Goal: Information Seeking & Learning: Learn about a topic

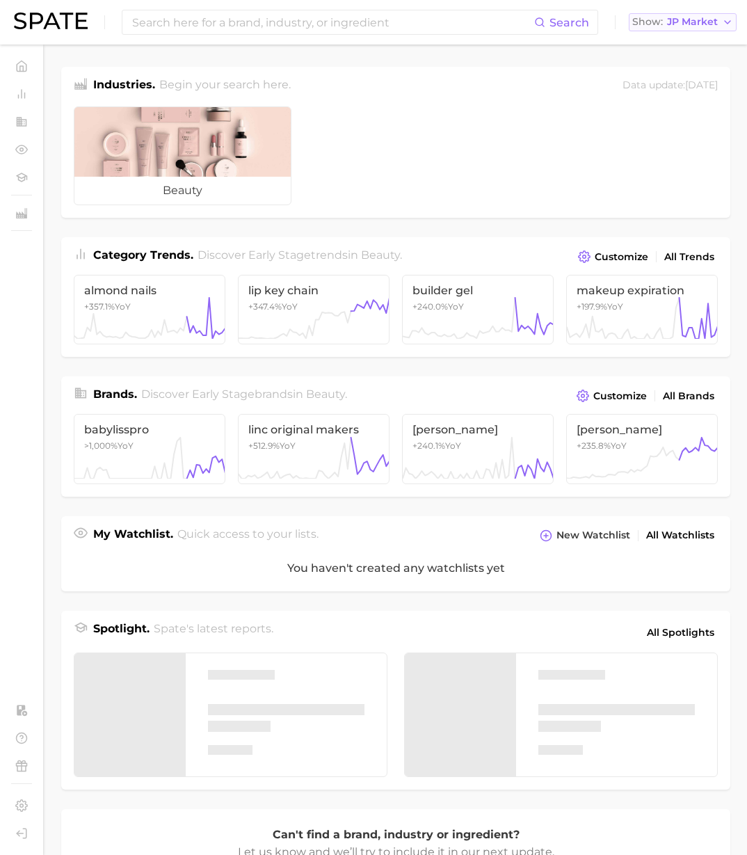
click at [679, 22] on span "JP Market" at bounding box center [692, 22] width 51 height 8
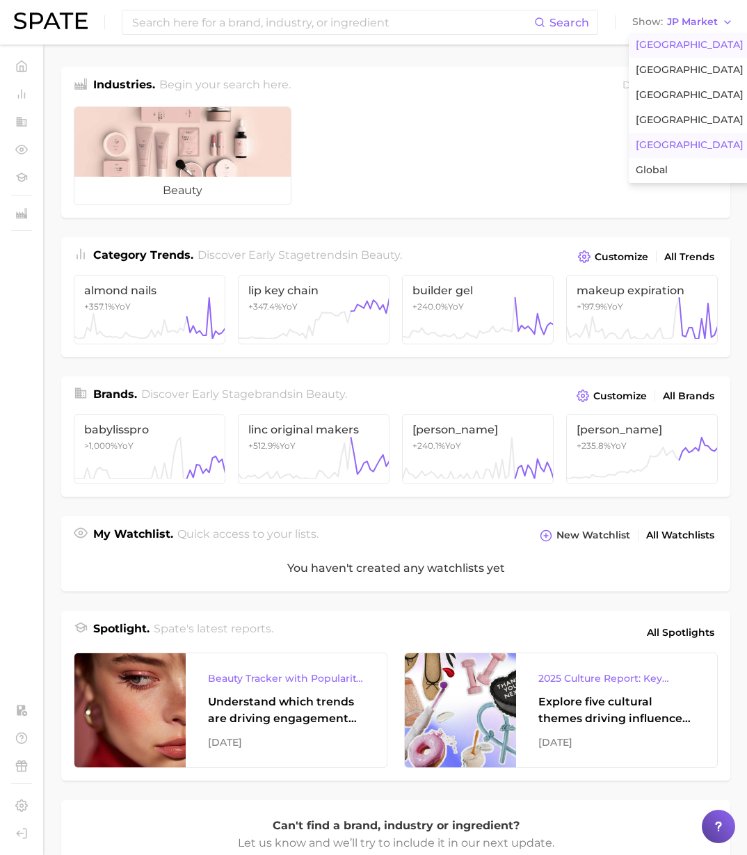
click at [672, 42] on span "United States" at bounding box center [690, 45] width 108 height 12
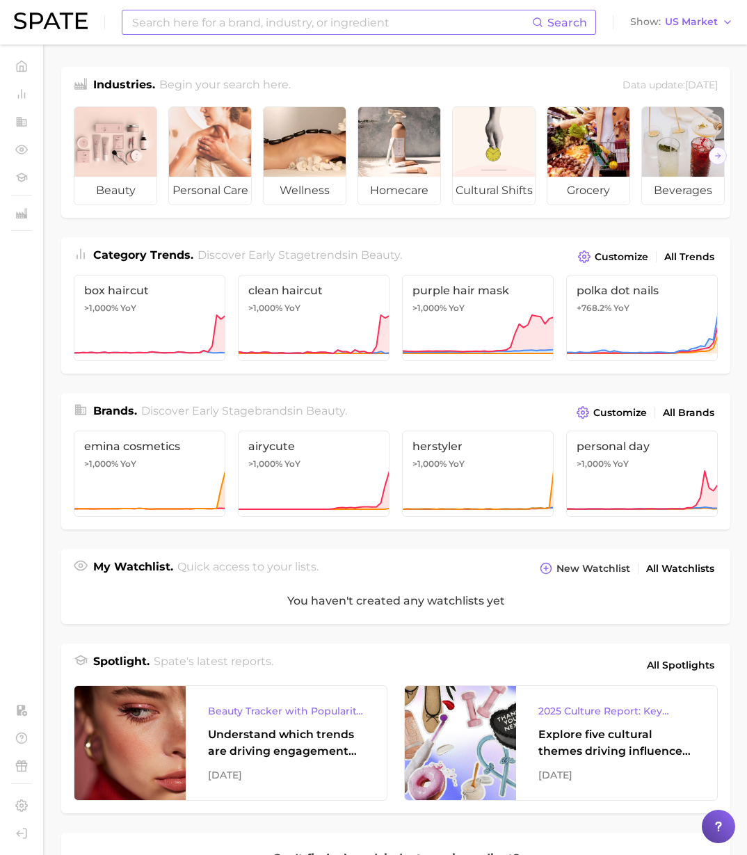
click at [408, 22] on input at bounding box center [331, 22] width 401 height 24
paste input "National Day of the People's Republic of China"
click at [525, 58] on button "Suggest" at bounding box center [485, 57] width 80 height 23
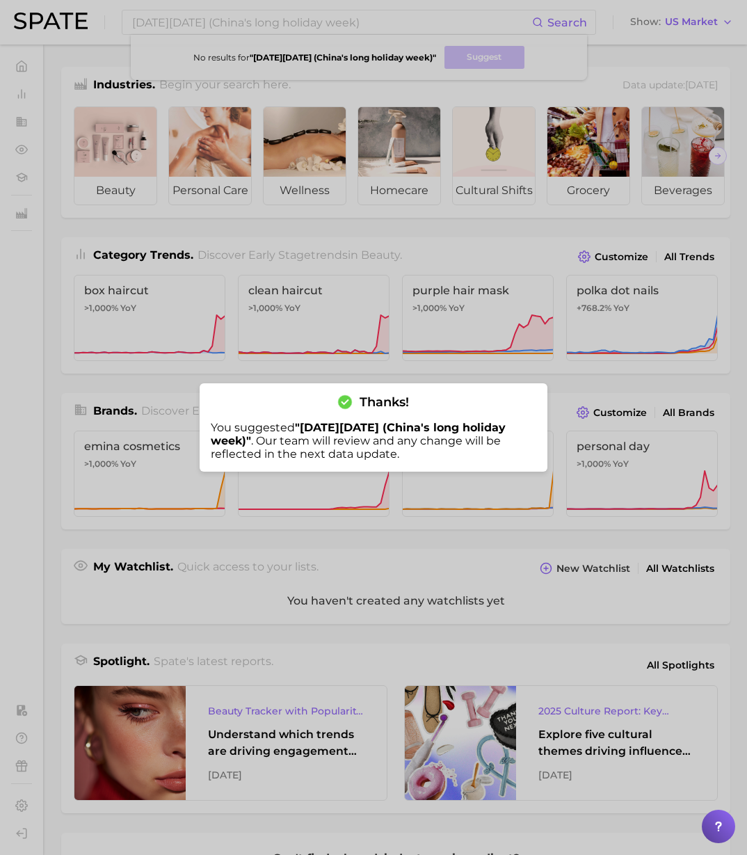
click at [186, 22] on div at bounding box center [373, 427] width 747 height 855
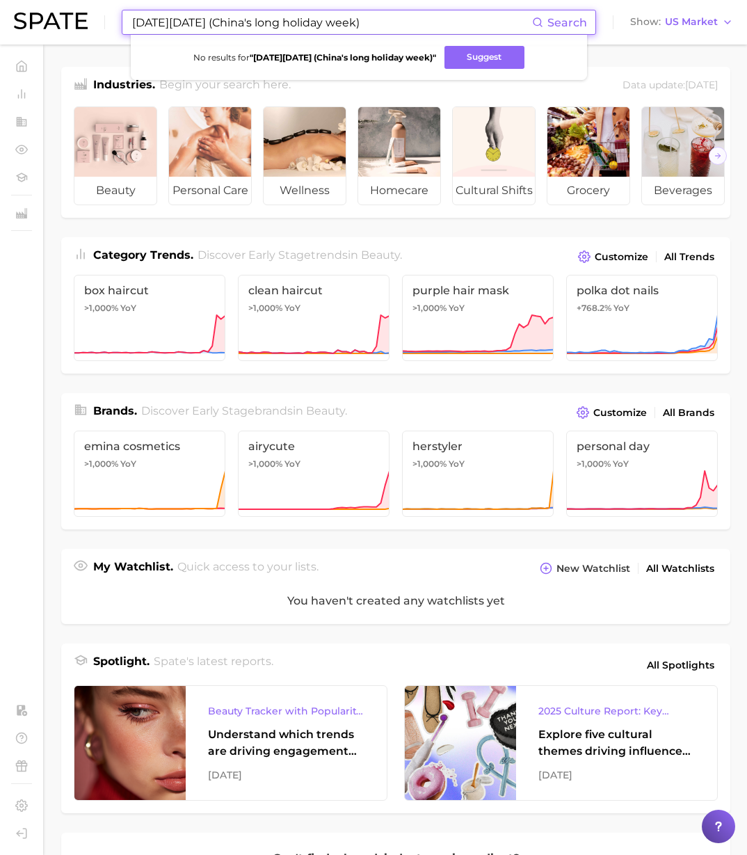
click at [158, 25] on input "National Day of the People's Republic of China (China's long holiday week)" at bounding box center [331, 22] width 401 height 24
drag, startPoint x: 133, startPoint y: 22, endPoint x: 600, endPoint y: 26, distance: 467.6
click at [598, 26] on div "National Day of the People's Republic of China (China's long holiday week) Sear…" at bounding box center [373, 22] width 719 height 45
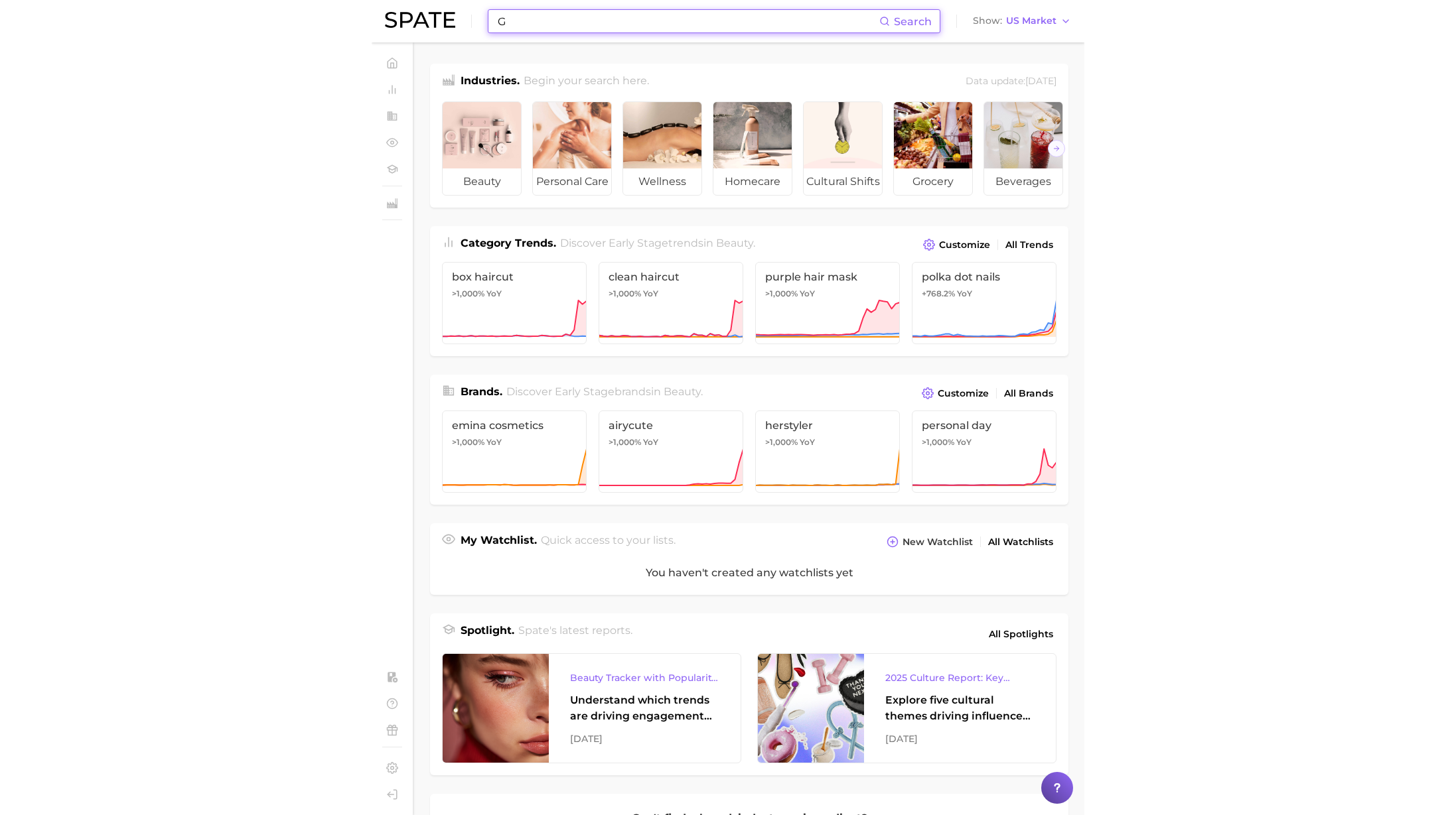
scroll to position [0, 0]
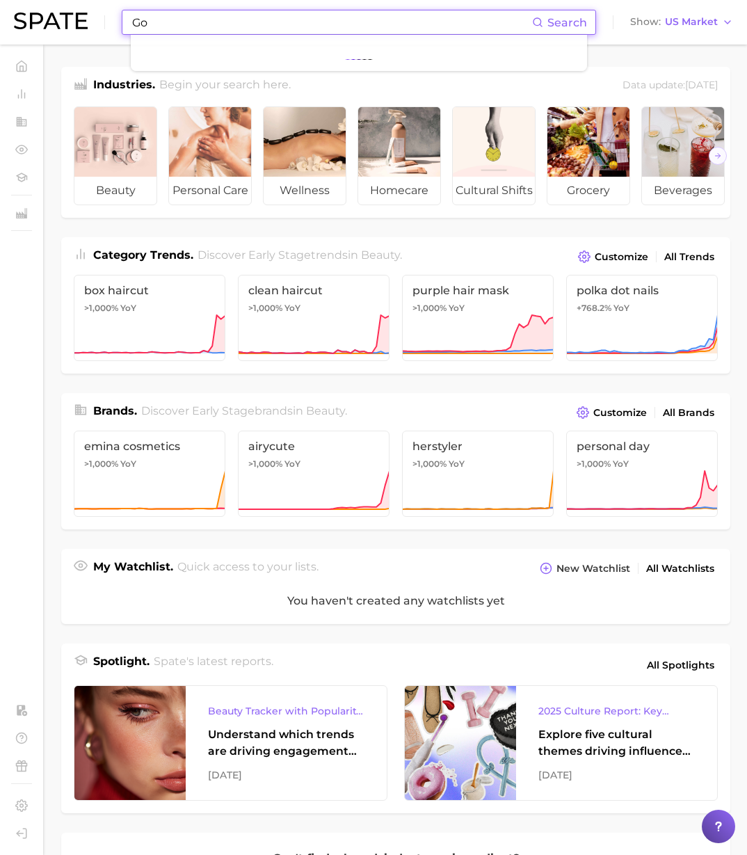
type input "G"
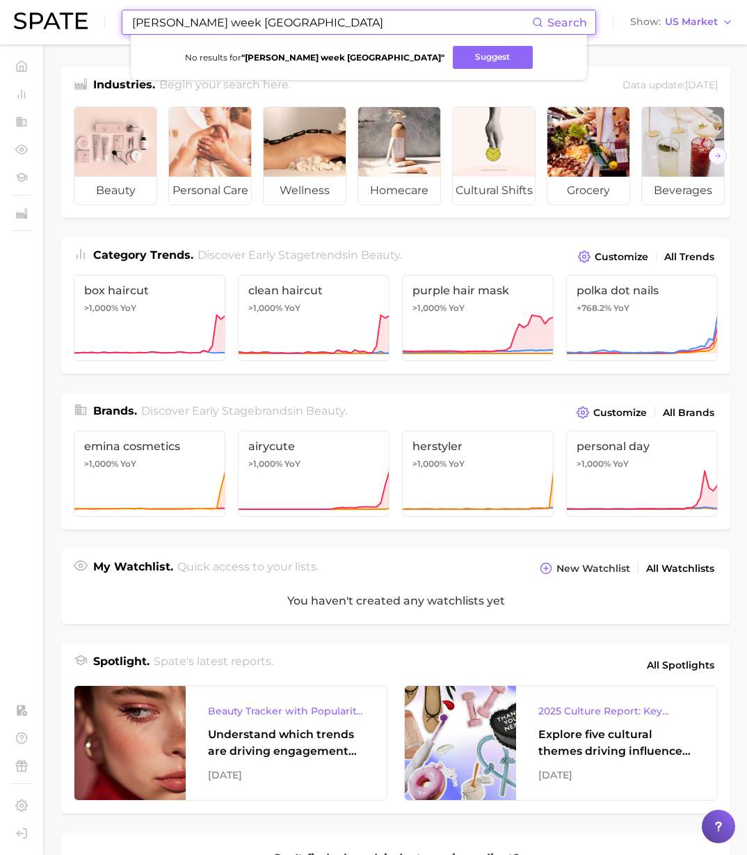
drag, startPoint x: 166, startPoint y: 23, endPoint x: 36, endPoint y: 19, distance: 130.2
click at [36, 19] on div "Gilden week Japan Search No results for " Gilden week Japan " Suggest Show US M…" at bounding box center [373, 22] width 719 height 45
click at [301, 19] on input "Golden week Japan" at bounding box center [331, 22] width 401 height 24
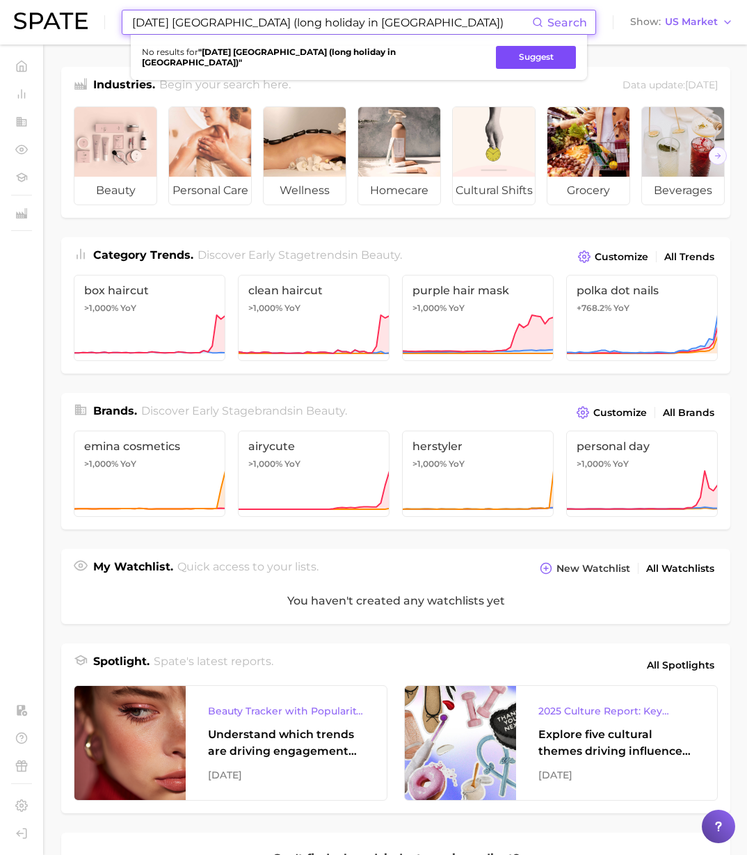
click at [496, 58] on button "Suggest" at bounding box center [536, 57] width 80 height 23
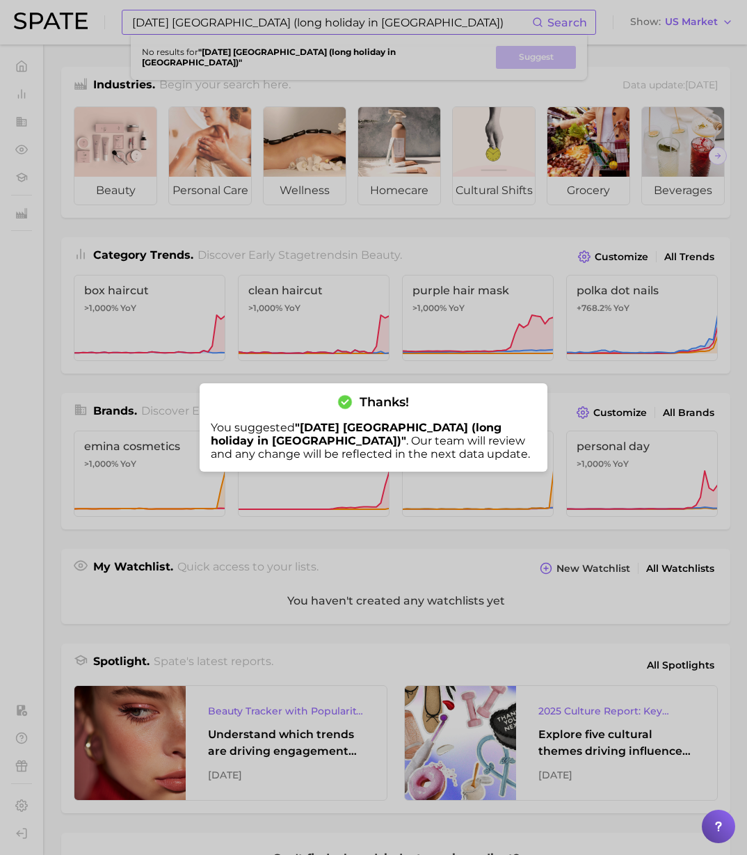
click at [400, 26] on div at bounding box center [373, 427] width 747 height 855
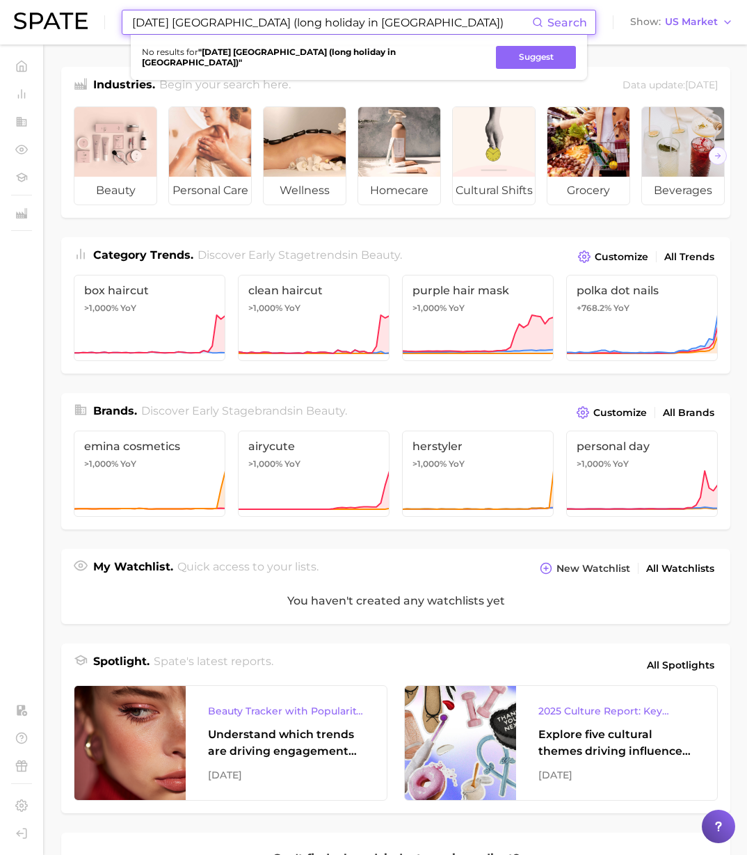
drag, startPoint x: 383, startPoint y: 24, endPoint x: 29, endPoint y: 27, distance: 354.2
click at [29, 27] on div "Golden week Japan (long holiday in Japan) Search No results for " Golden week J…" at bounding box center [373, 22] width 719 height 45
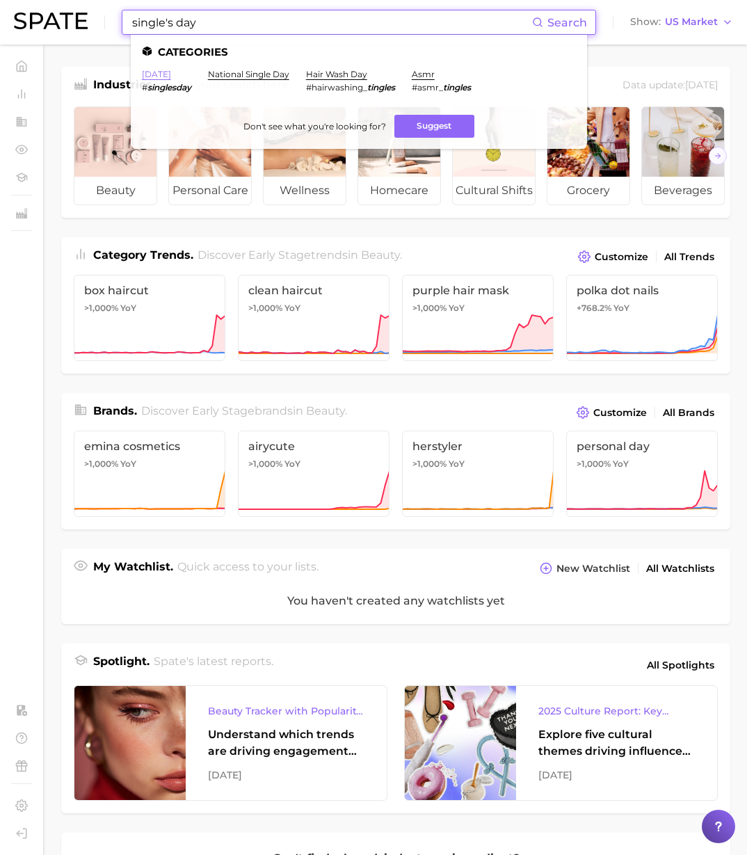
type input "single's day"
click at [171, 78] on link "singles day" at bounding box center [156, 74] width 29 height 10
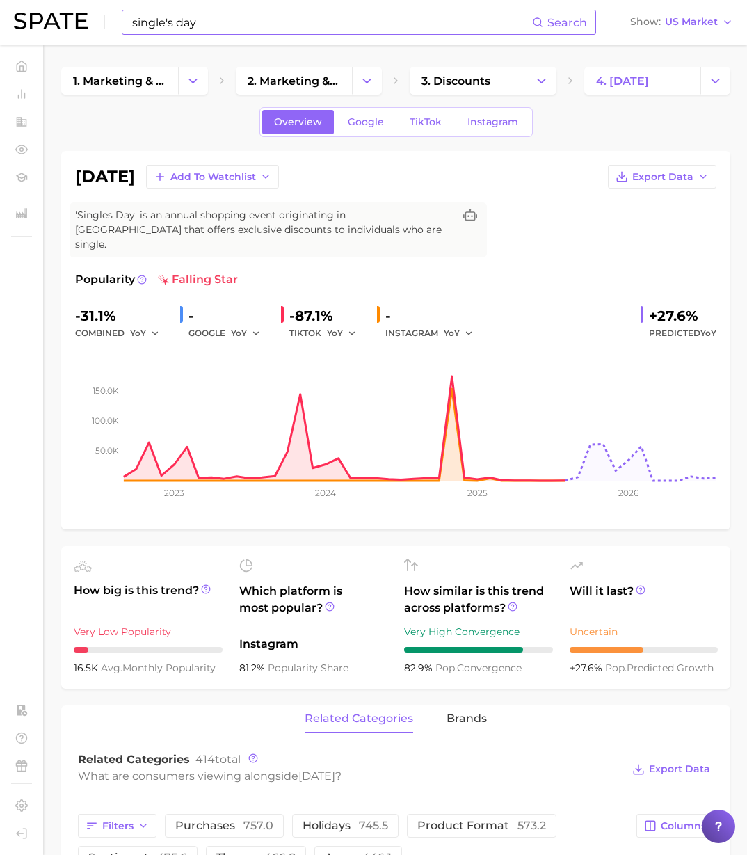
click at [228, 27] on input "single's day" at bounding box center [331, 22] width 401 height 24
